Goal: Check status

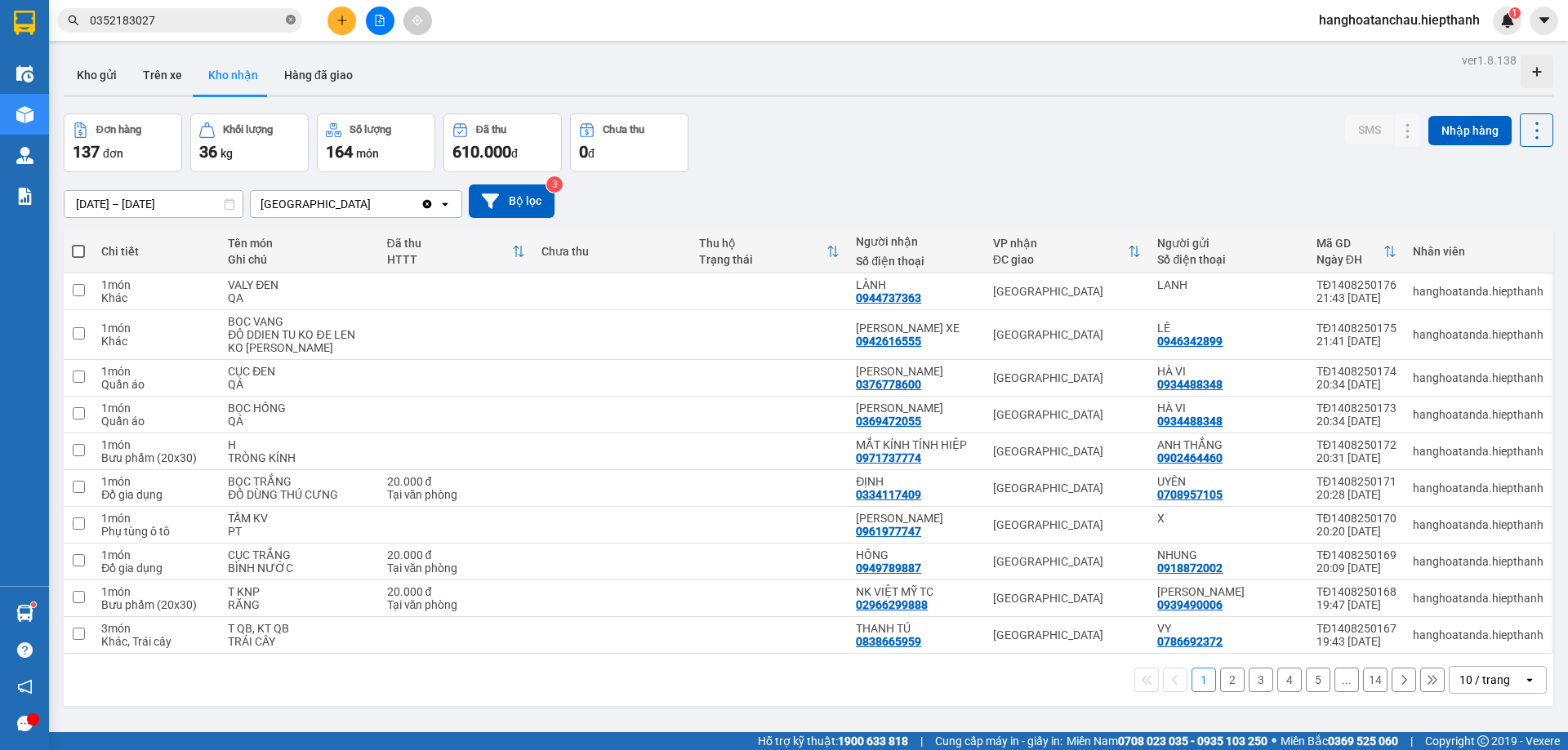
click at [292, 20] on icon "close-circle" at bounding box center [290, 19] width 10 height 10
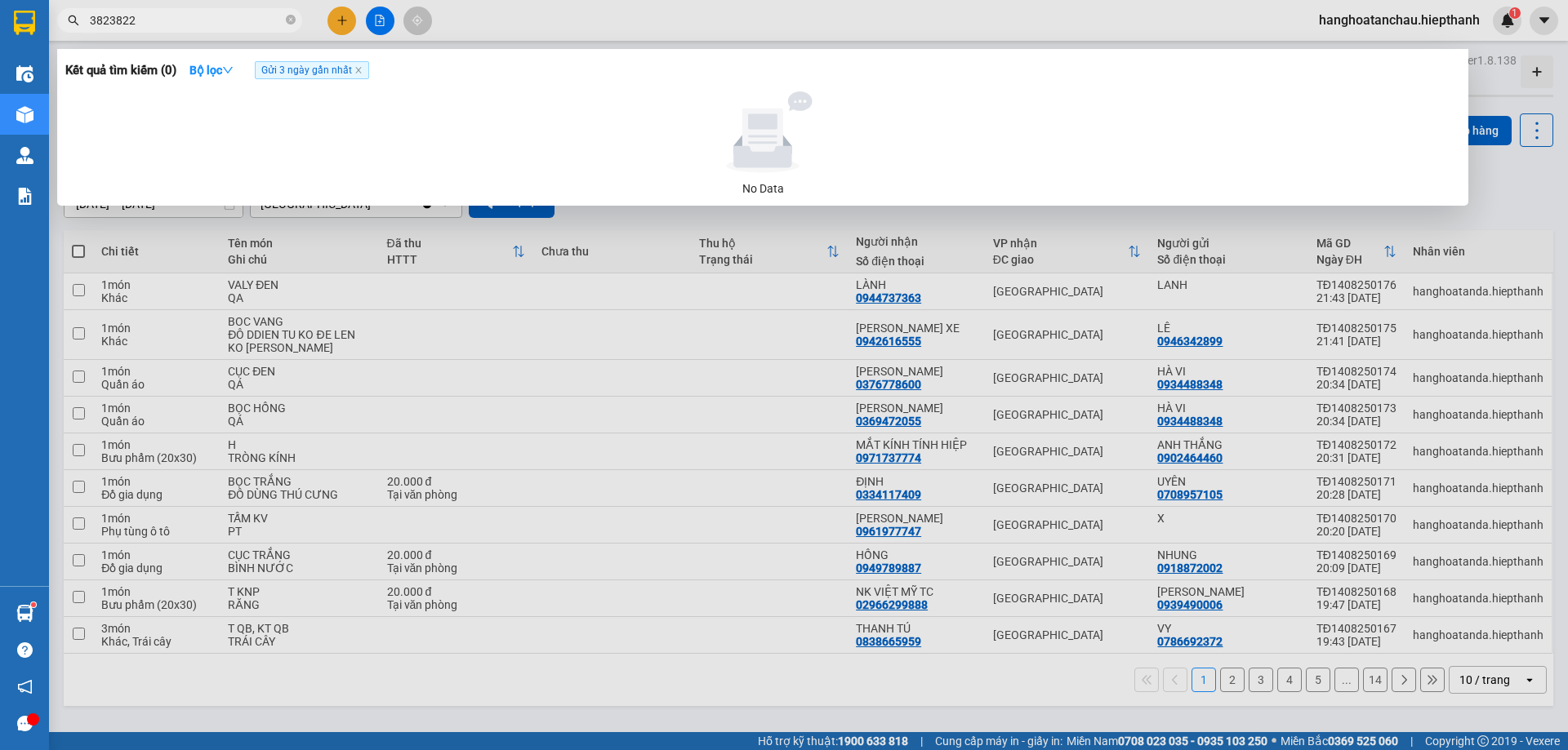
click at [90, 20] on input "3823822" at bounding box center [186, 20] width 193 height 18
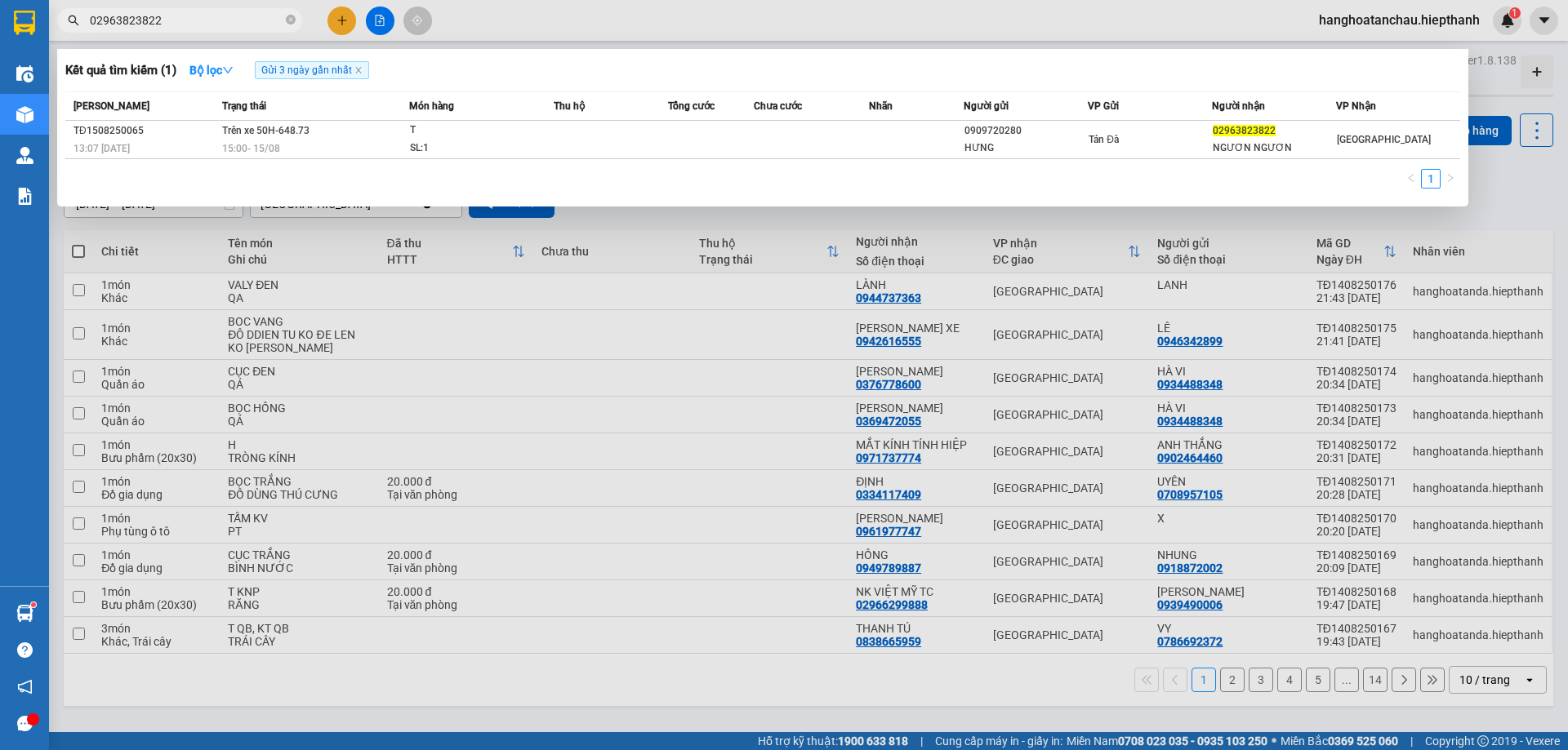
type input "02963823822"
click at [707, 17] on div at bounding box center [784, 375] width 1568 height 750
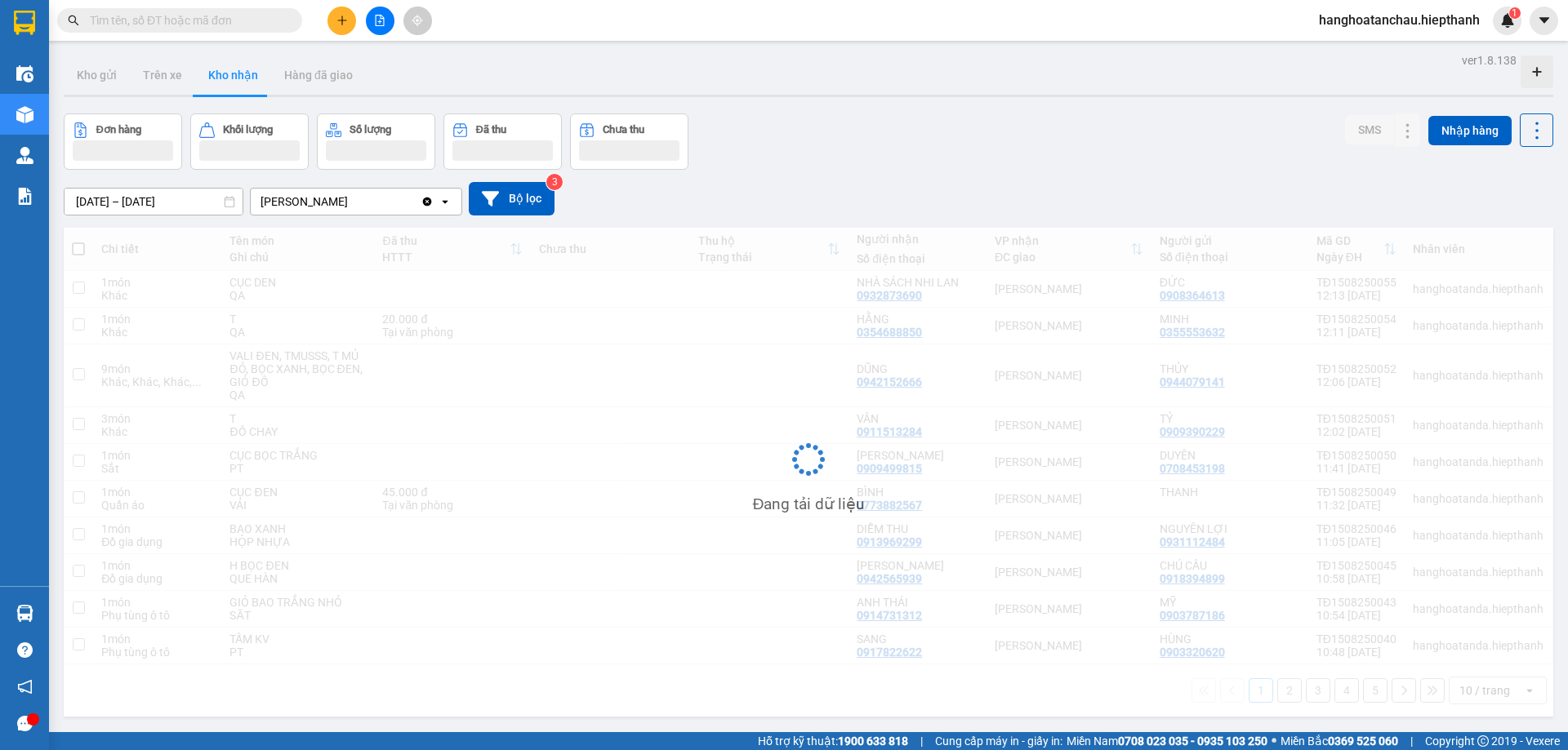
click at [246, 29] on input "text" at bounding box center [186, 20] width 193 height 18
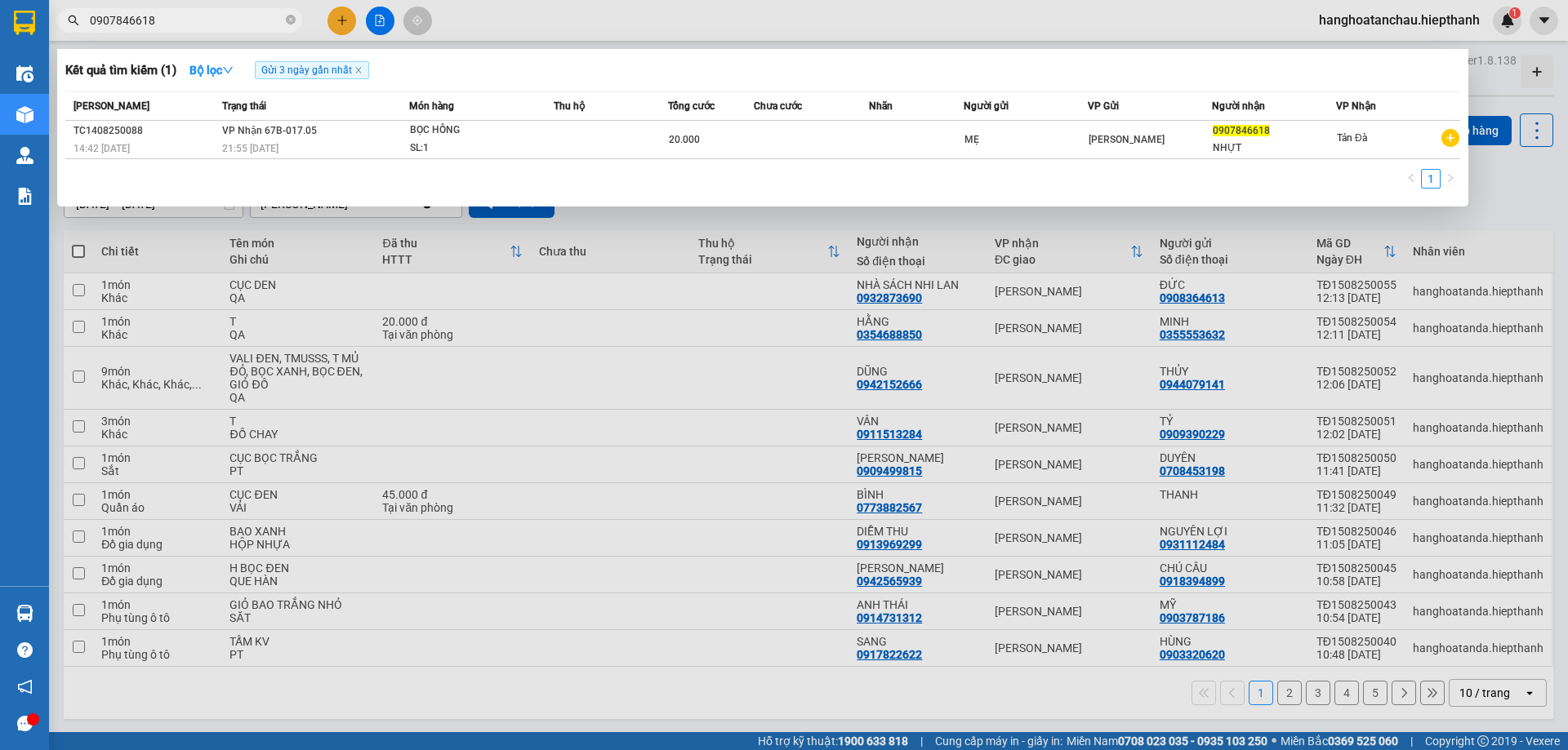
type input "0907846618"
drag, startPoint x: 1307, startPoint y: 438, endPoint x: 1076, endPoint y: 370, distance: 240.8
click at [1076, 370] on div at bounding box center [784, 375] width 1568 height 750
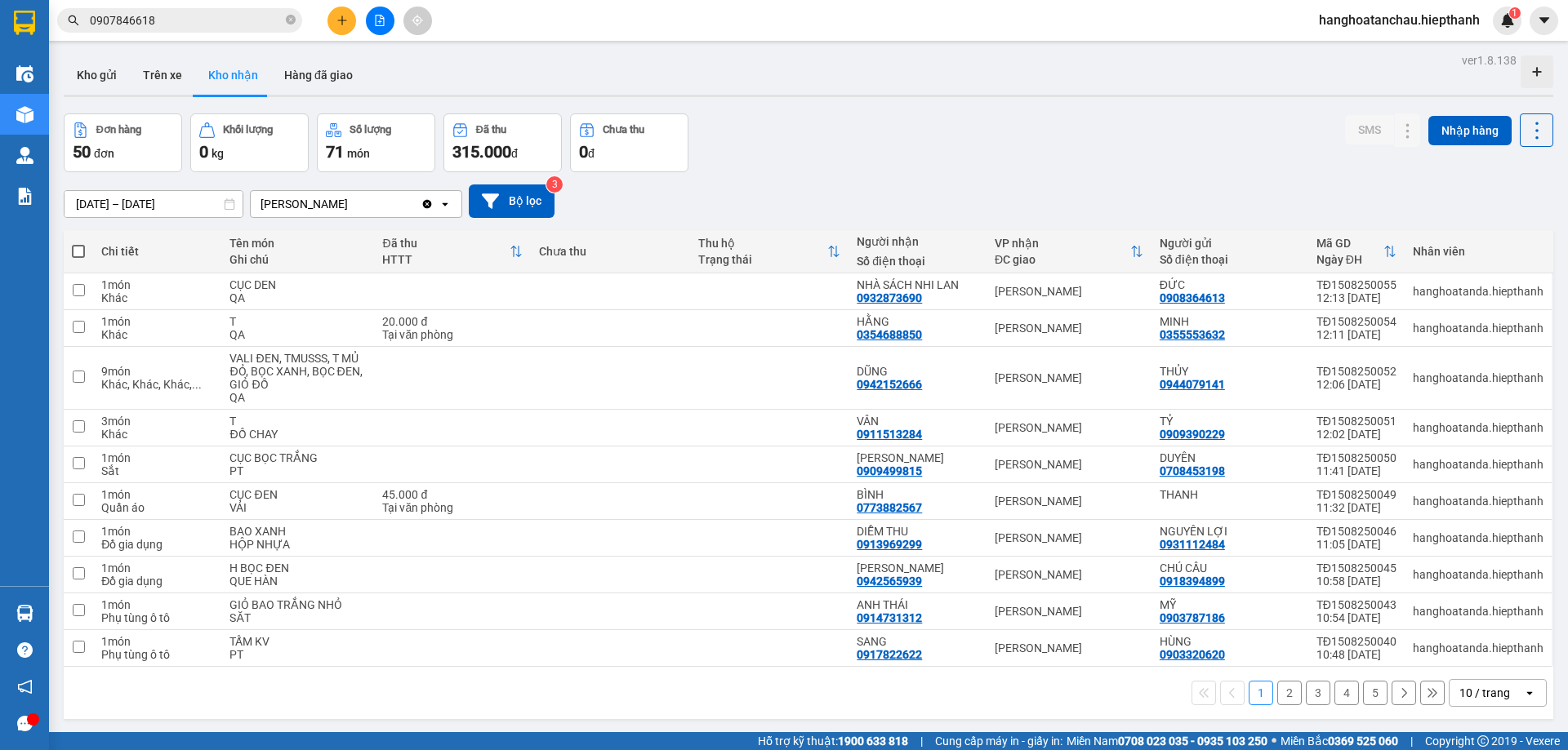
click at [234, 17] on input "0907846618" at bounding box center [186, 20] width 193 height 18
